Goal: Check status

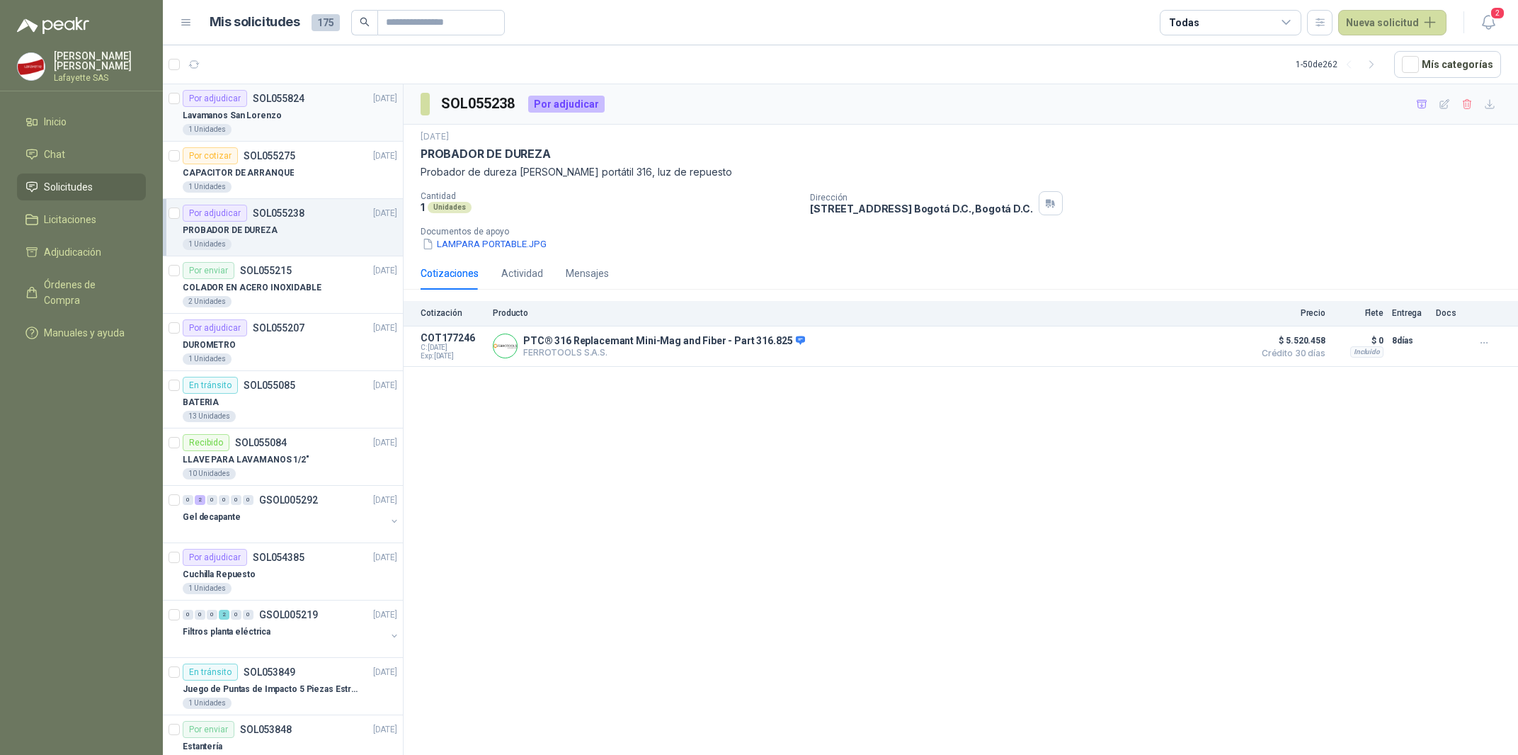
click at [258, 123] on div "Lavamanos San Lorenzo" at bounding box center [290, 115] width 214 height 17
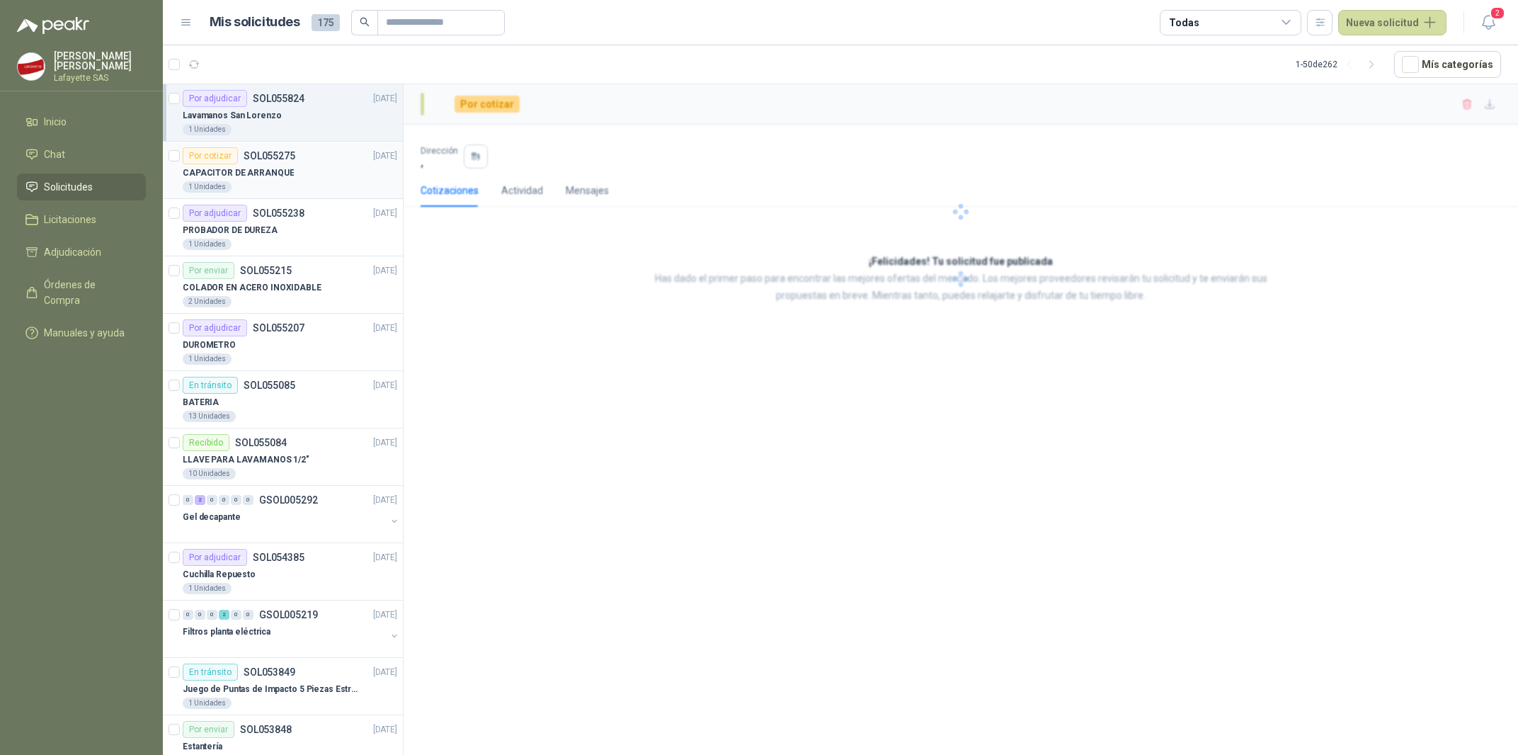
click at [259, 183] on div "1 Unidades" at bounding box center [290, 186] width 214 height 11
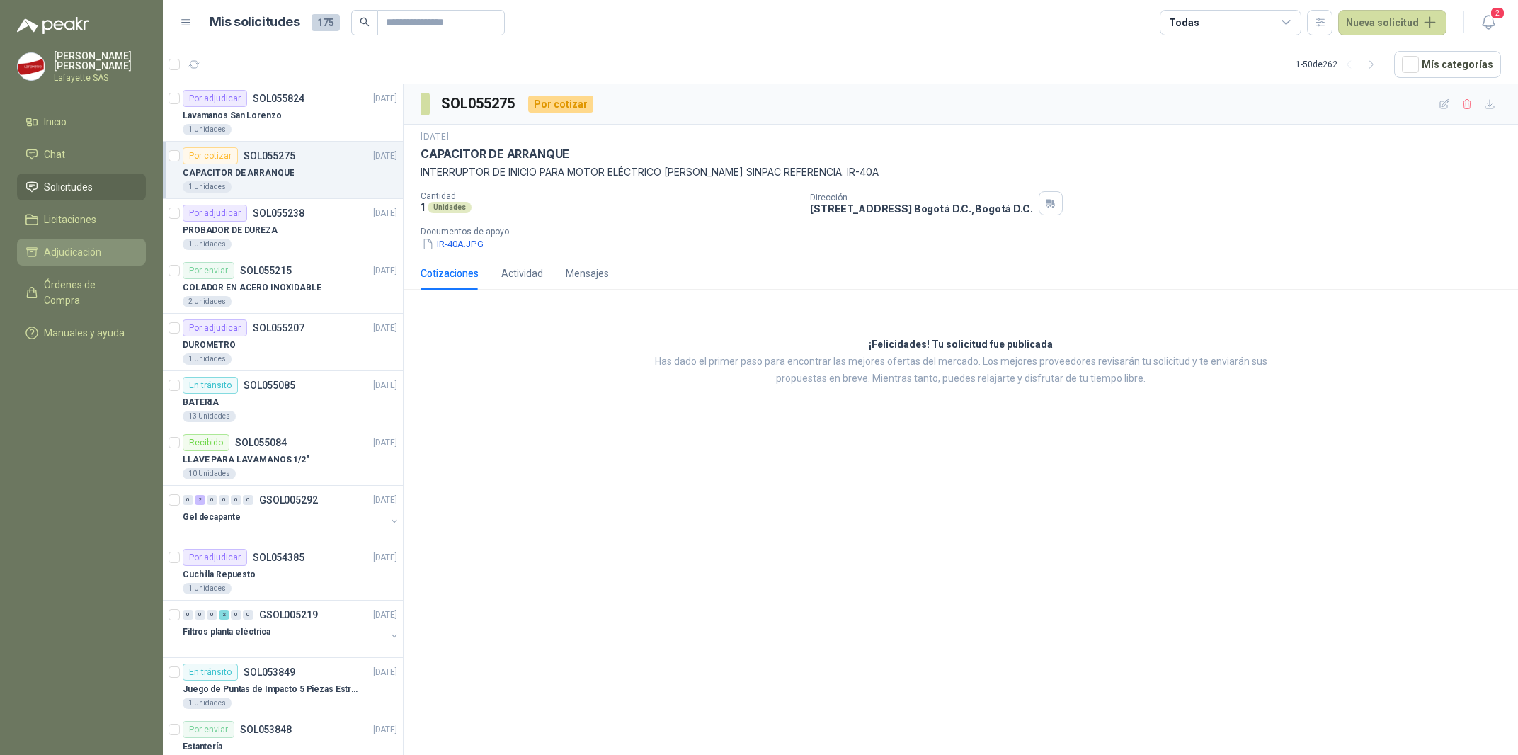
click at [90, 244] on link "Adjudicación" at bounding box center [81, 252] width 129 height 27
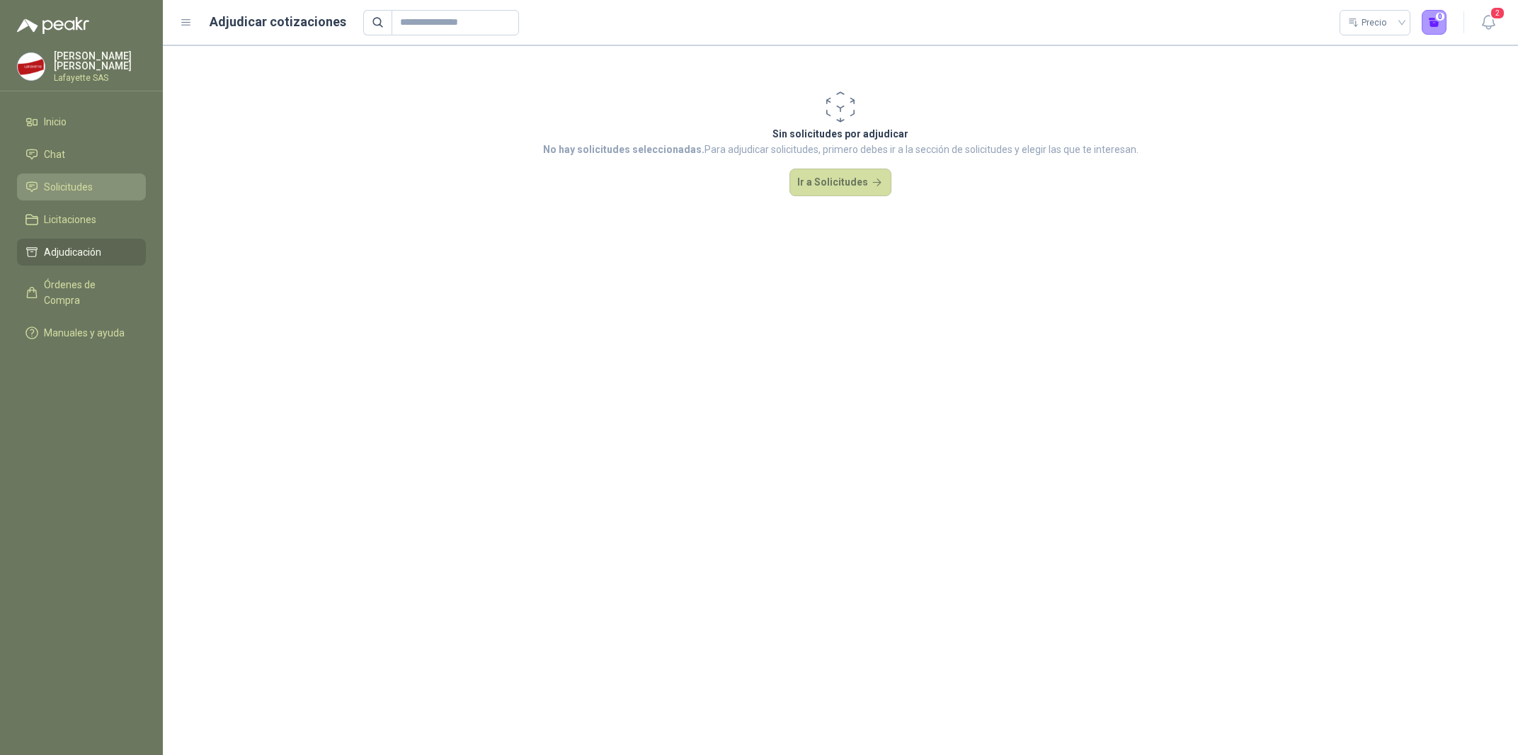
click at [83, 178] on link "Solicitudes" at bounding box center [81, 186] width 129 height 27
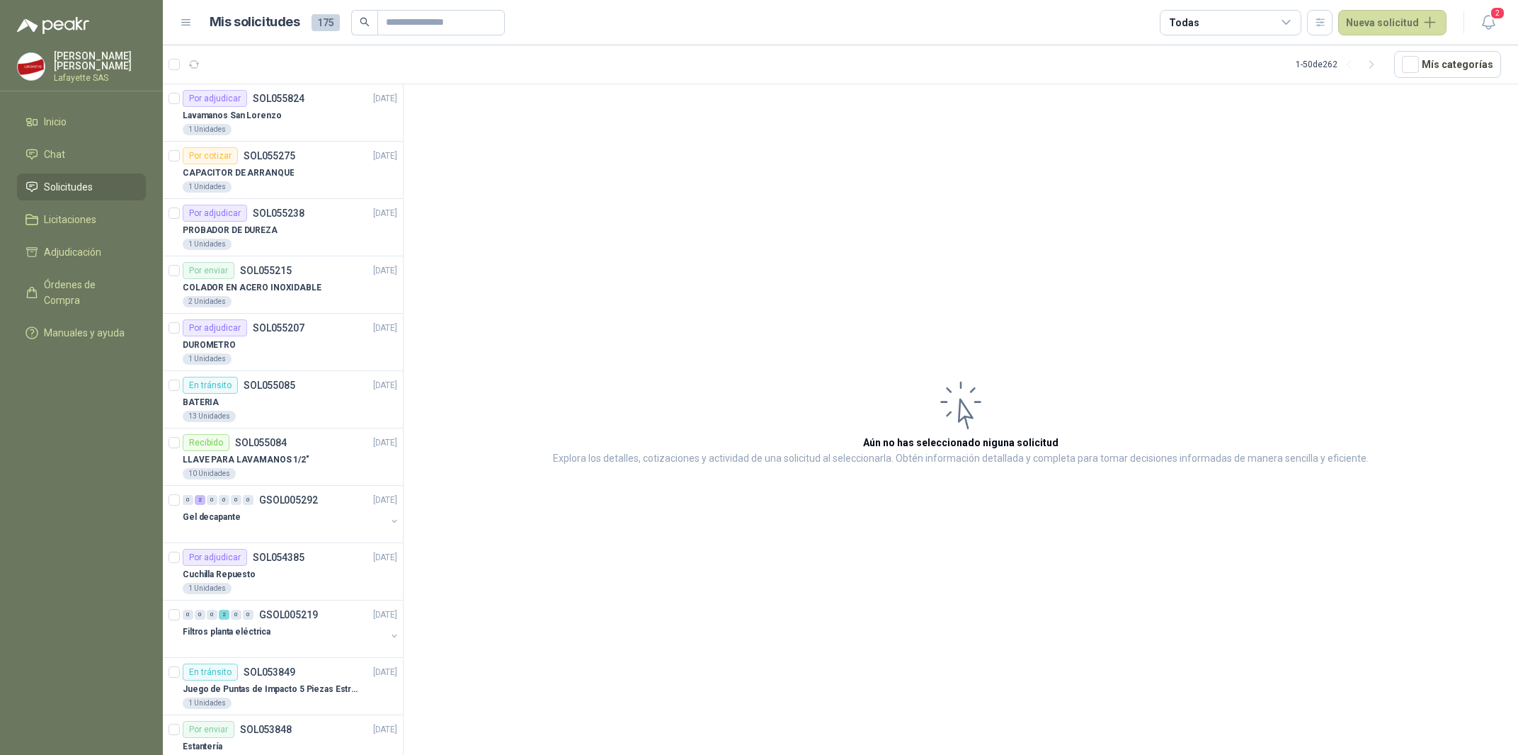
click at [1299, 16] on div "Todas" at bounding box center [1230, 22] width 142 height 25
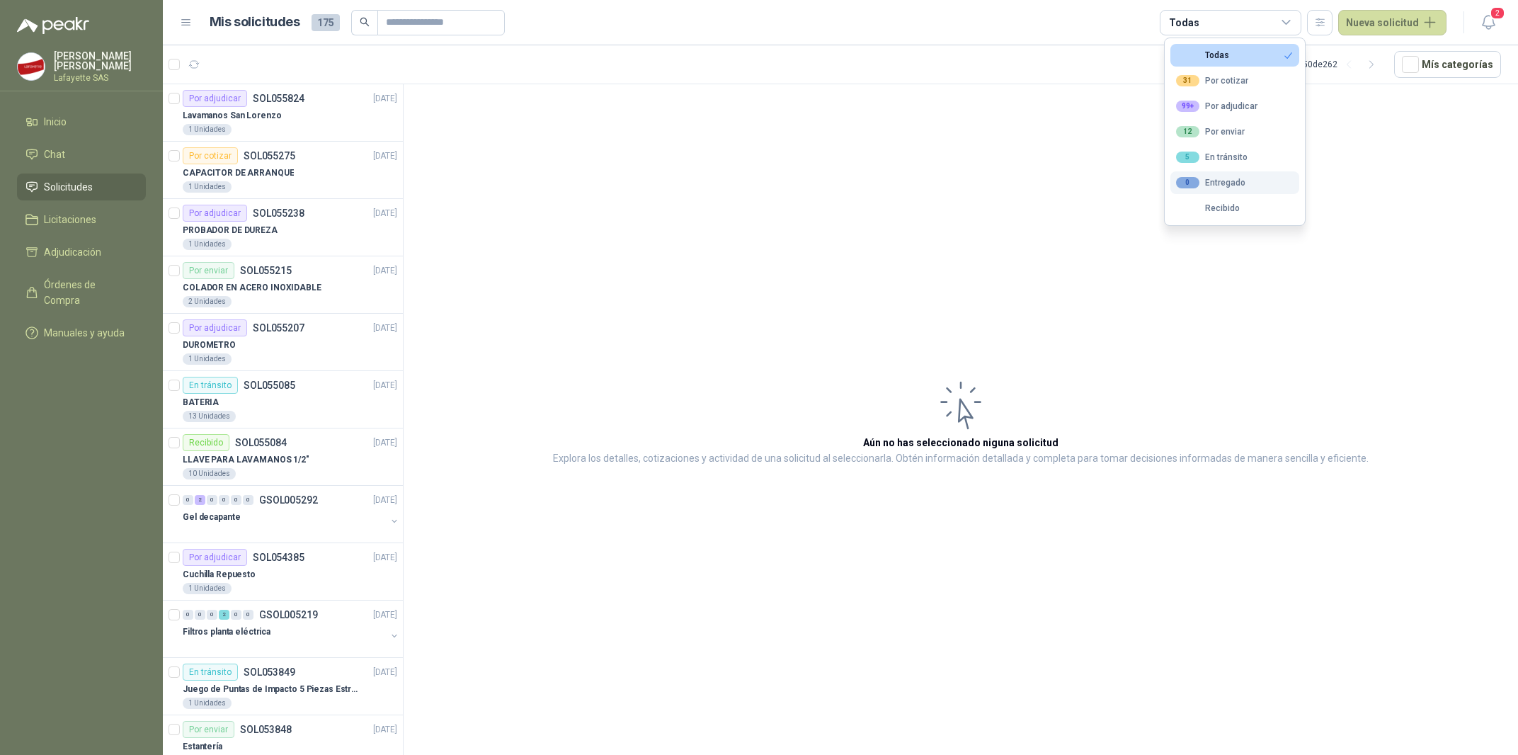
click at [1239, 185] on div "0 Entregado" at bounding box center [1210, 182] width 69 height 11
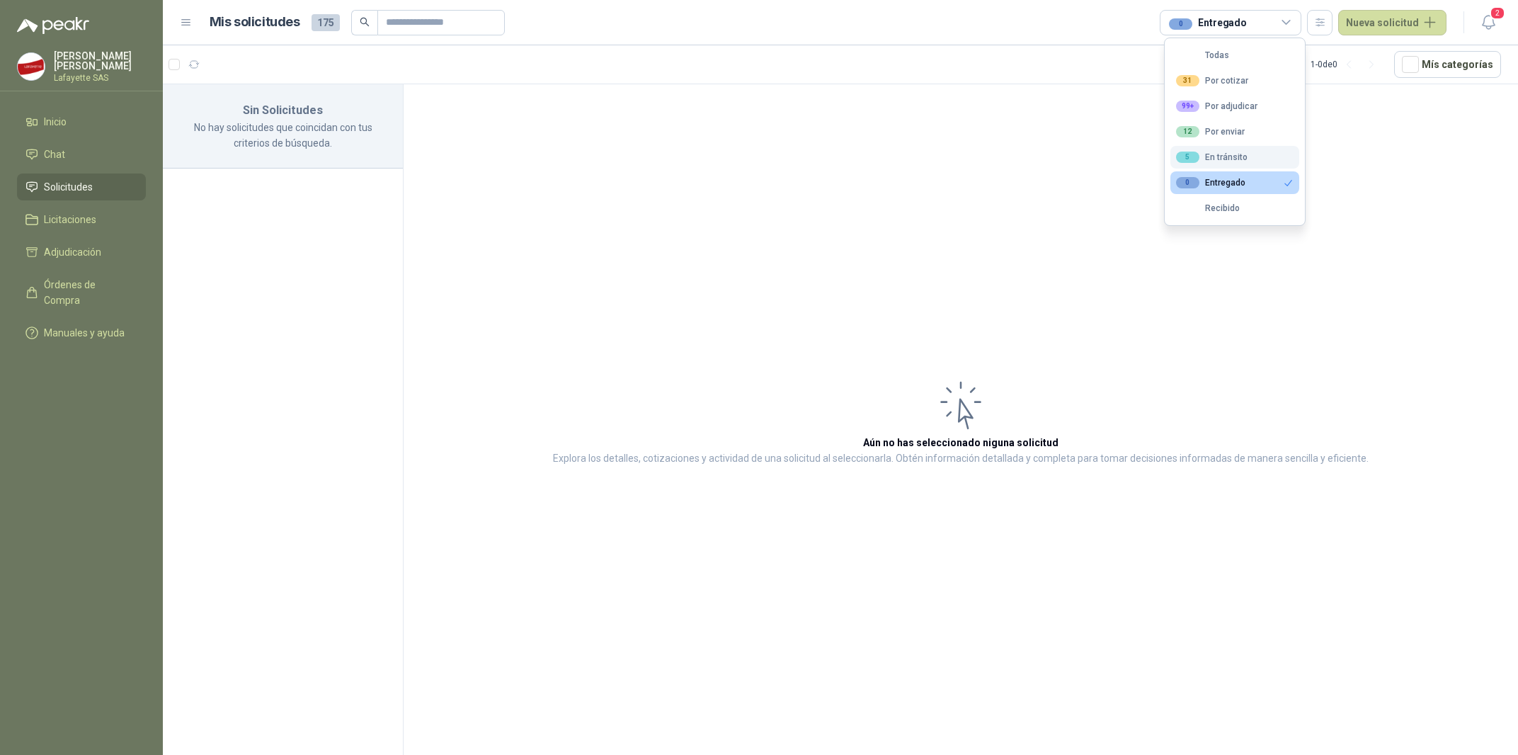
click at [1235, 156] on div "5 En tránsito" at bounding box center [1211, 156] width 71 height 11
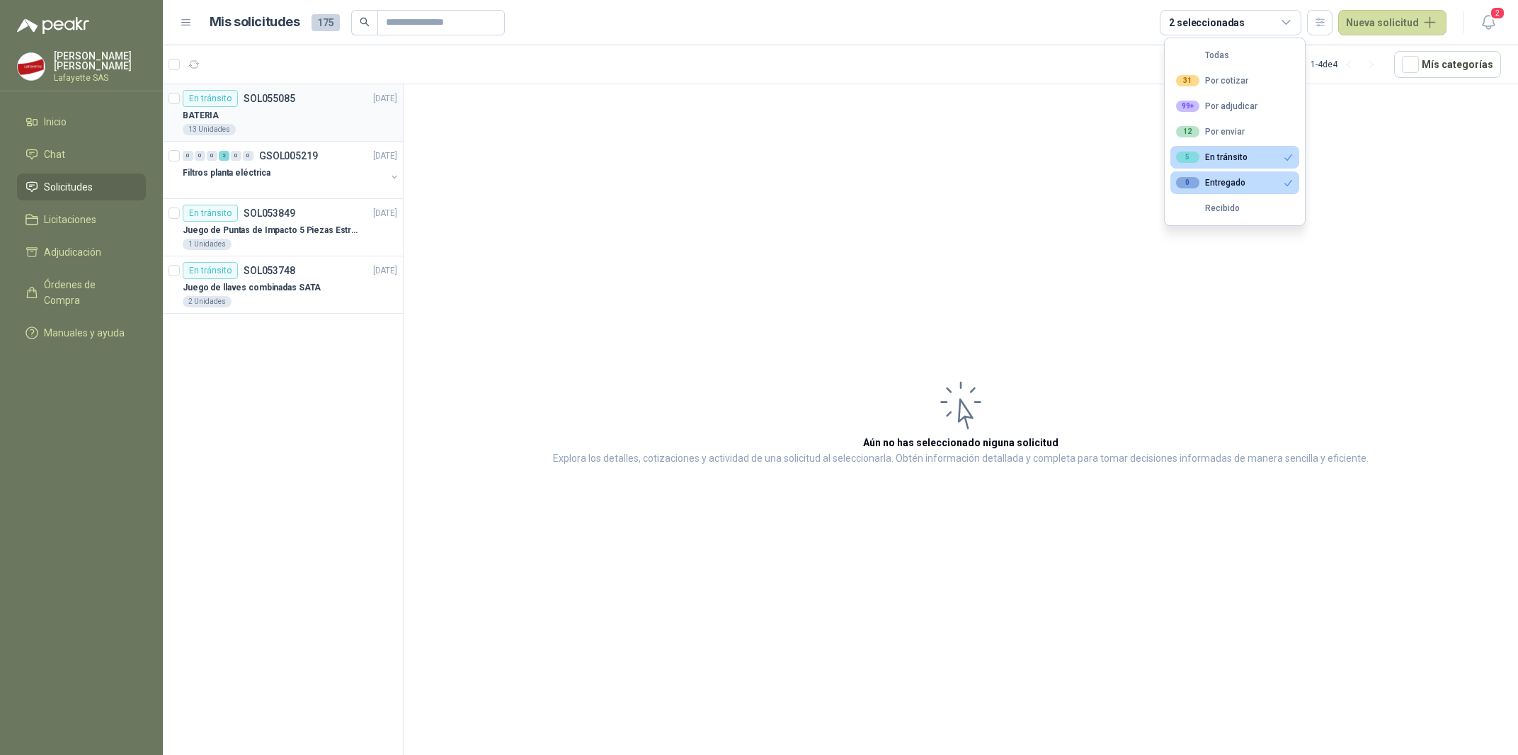
click at [275, 116] on div "BATERIA" at bounding box center [290, 115] width 214 height 17
